Goal: Information Seeking & Learning: Learn about a topic

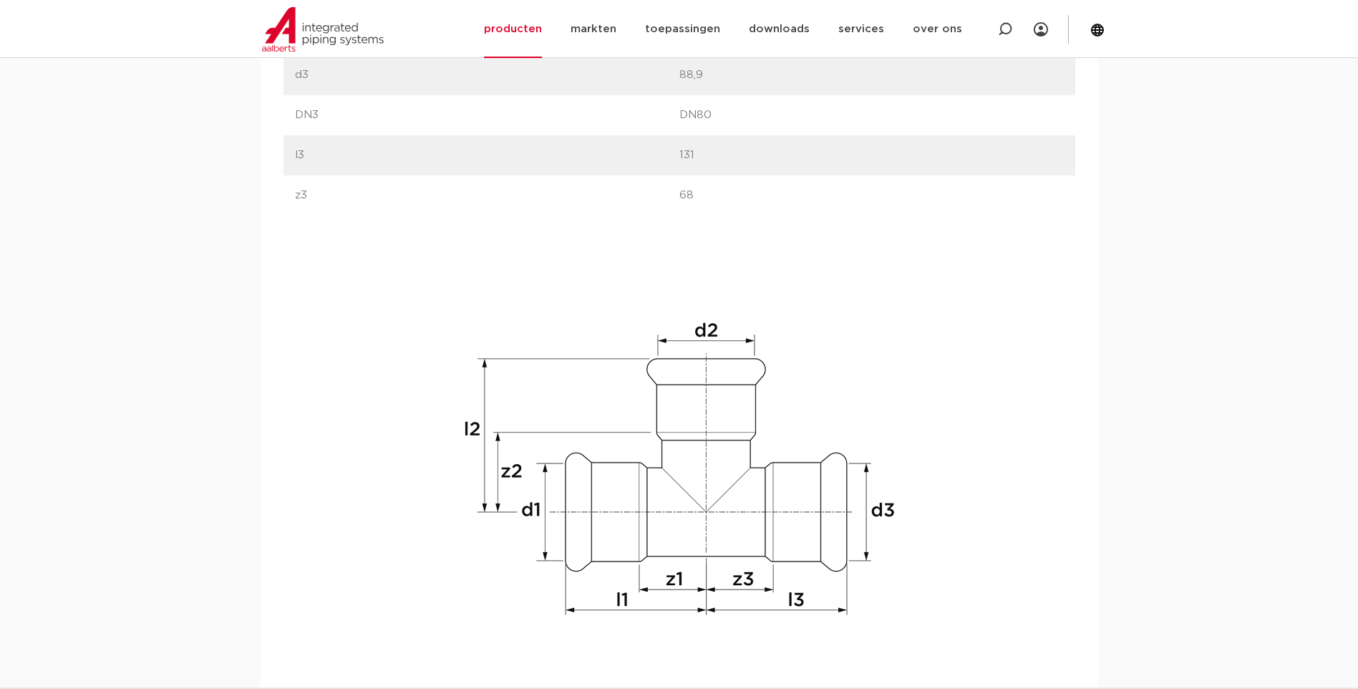
scroll to position [1504, 0]
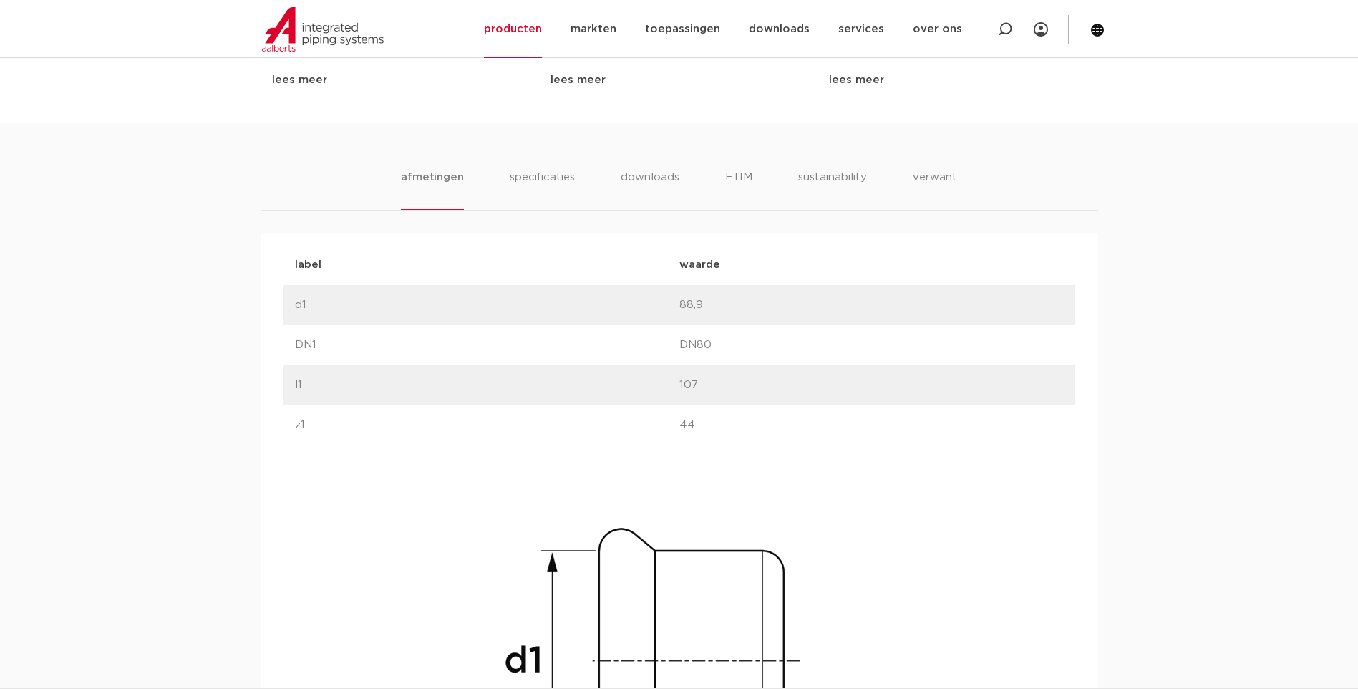
scroll to position [788, 0]
drag, startPoint x: 672, startPoint y: 417, endPoint x: 712, endPoint y: 425, distance: 41.7
click at [712, 425] on div "label z1 waarde 44" at bounding box center [680, 420] width 792 height 40
click at [712, 425] on p "44" at bounding box center [871, 419] width 384 height 17
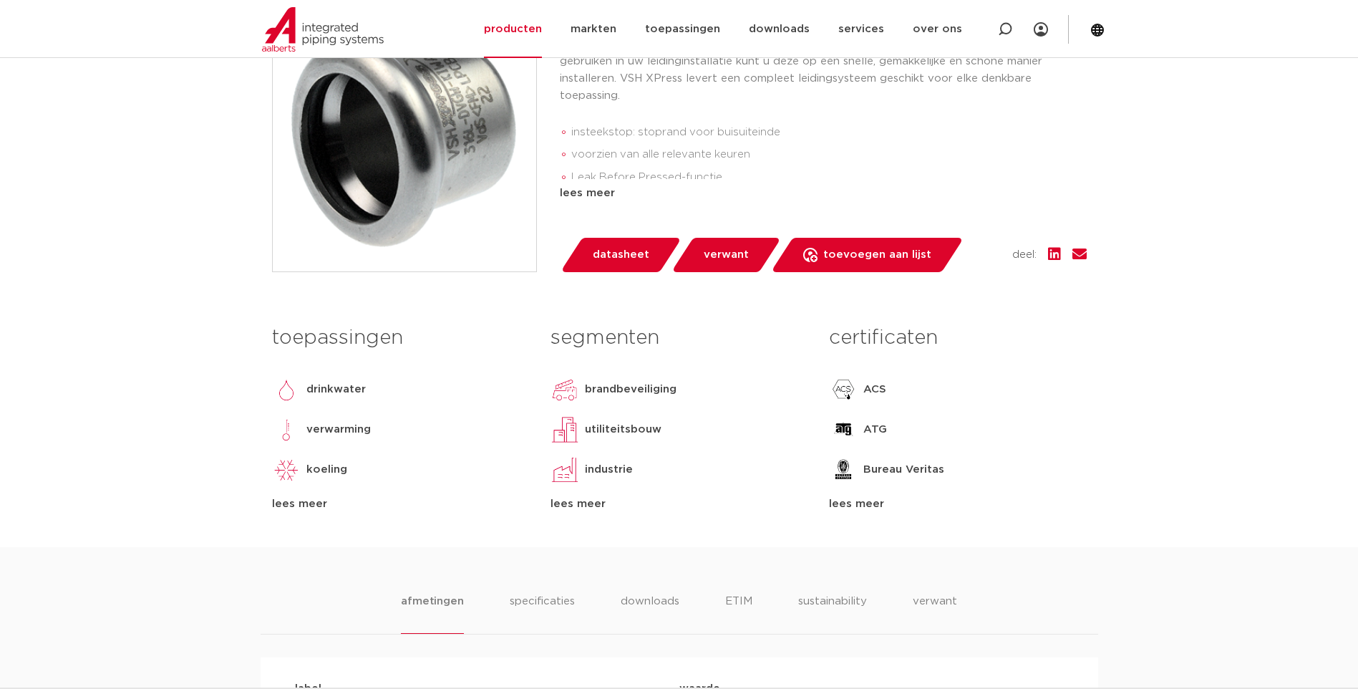
scroll to position [72, 0]
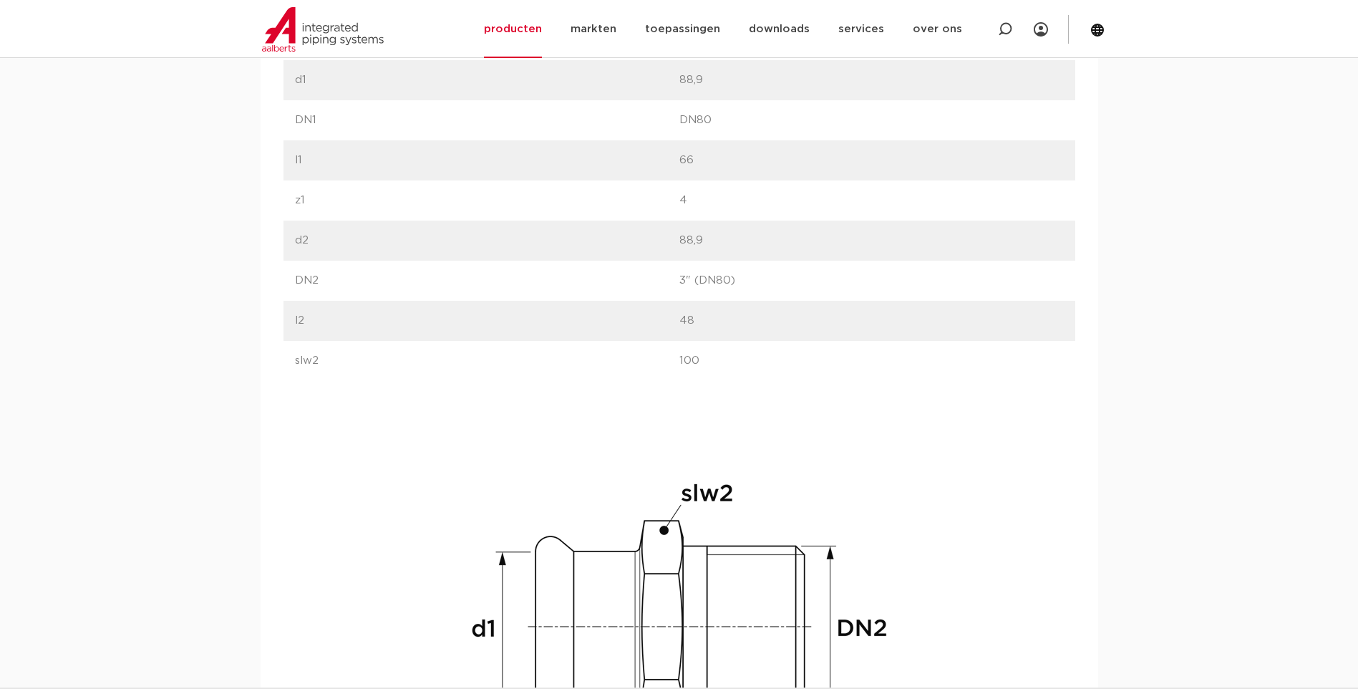
scroll to position [1002, 0]
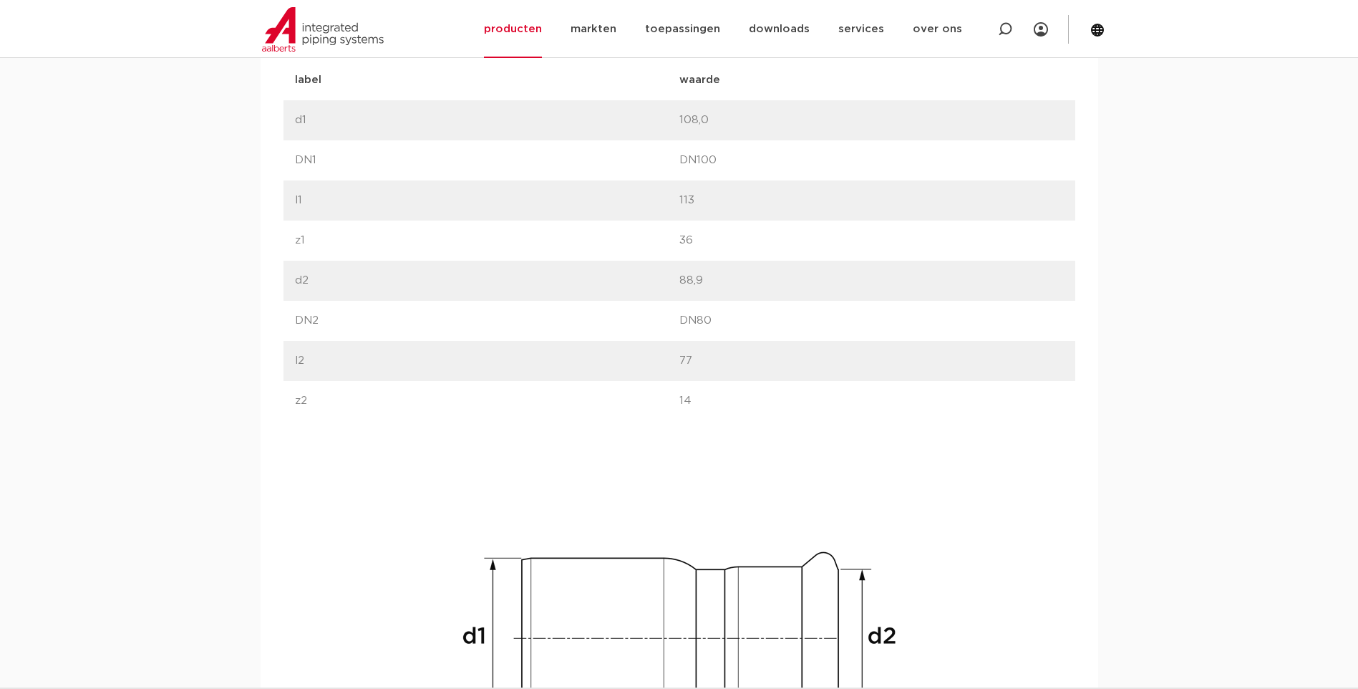
scroll to position [931, 0]
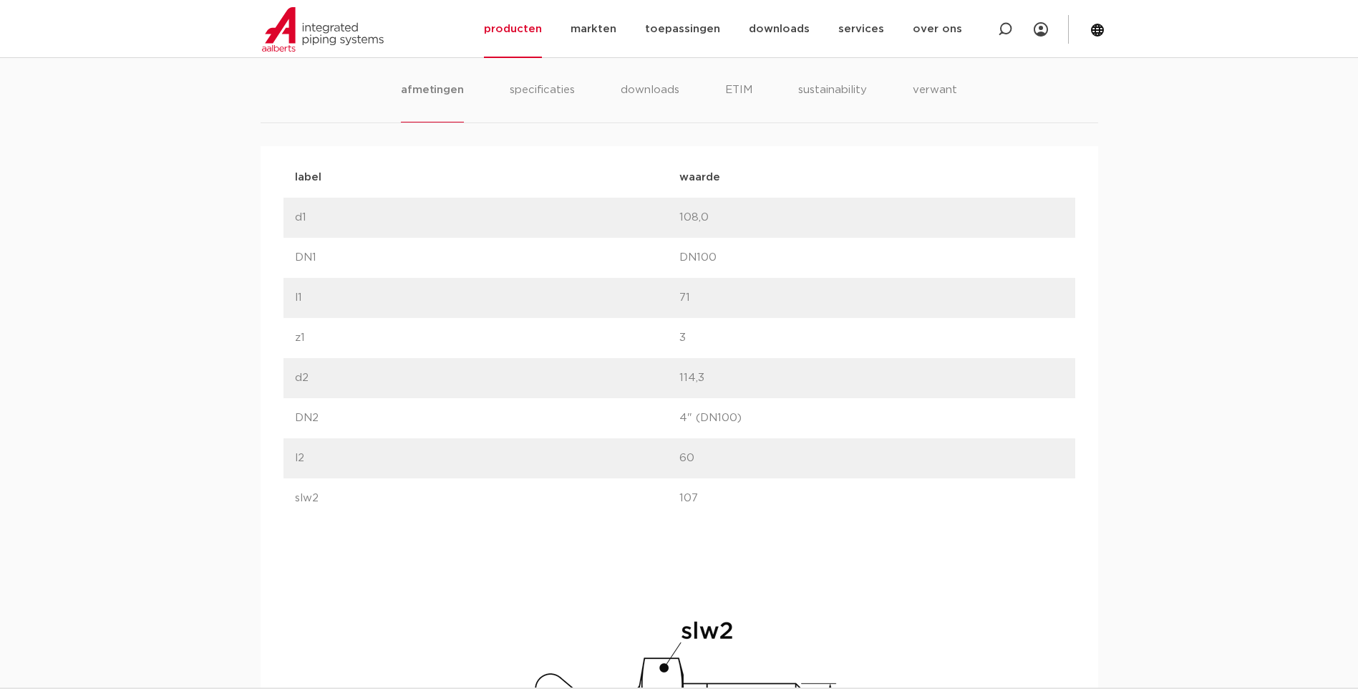
scroll to position [859, 0]
